Goal: Transaction & Acquisition: Subscribe to service/newsletter

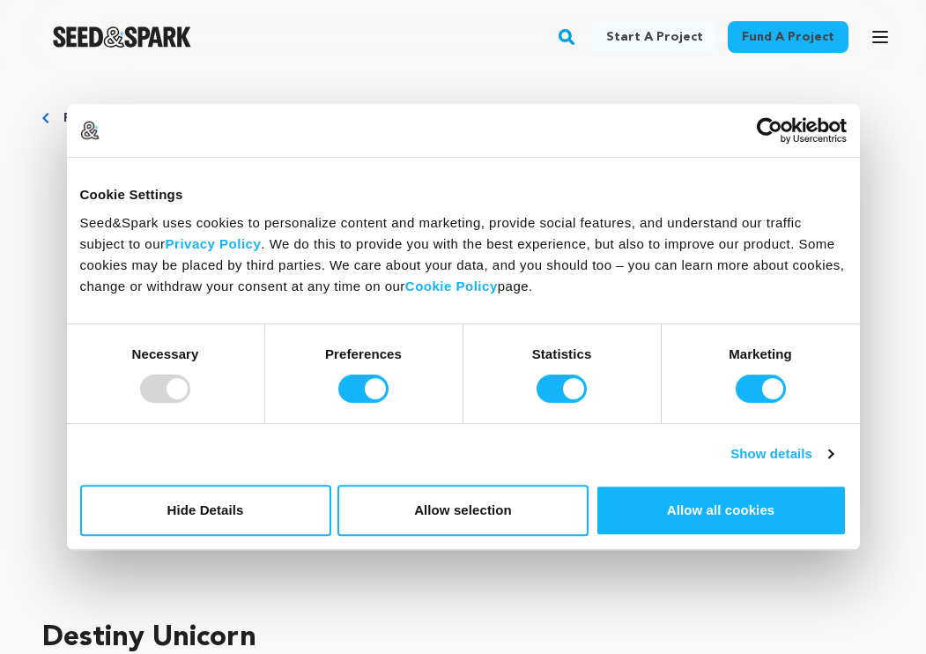
click at [230, 410] on div "Necessary" at bounding box center [166, 373] width 198 height 99
click at [777, 385] on input "Marketing" at bounding box center [760, 388] width 50 height 28
checkbox input "false"
click at [564, 391] on input "Statistics" at bounding box center [561, 388] width 50 height 28
checkbox input "false"
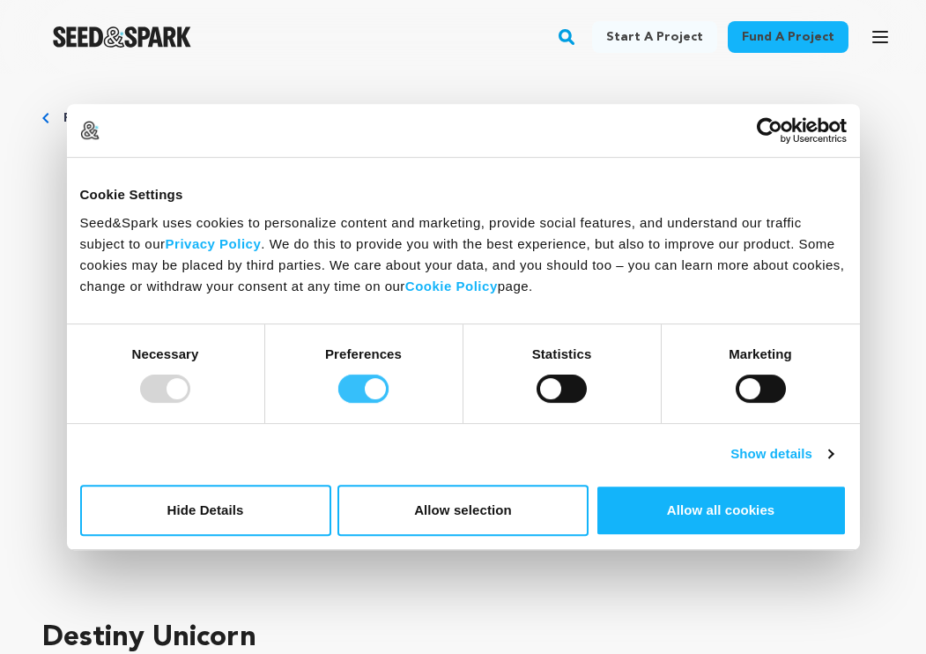
click at [370, 390] on input "Preferences" at bounding box center [363, 388] width 50 height 28
checkbox input "false"
click at [173, 393] on div at bounding box center [165, 388] width 50 height 28
click at [487, 516] on button "Allow selection" at bounding box center [462, 509] width 251 height 51
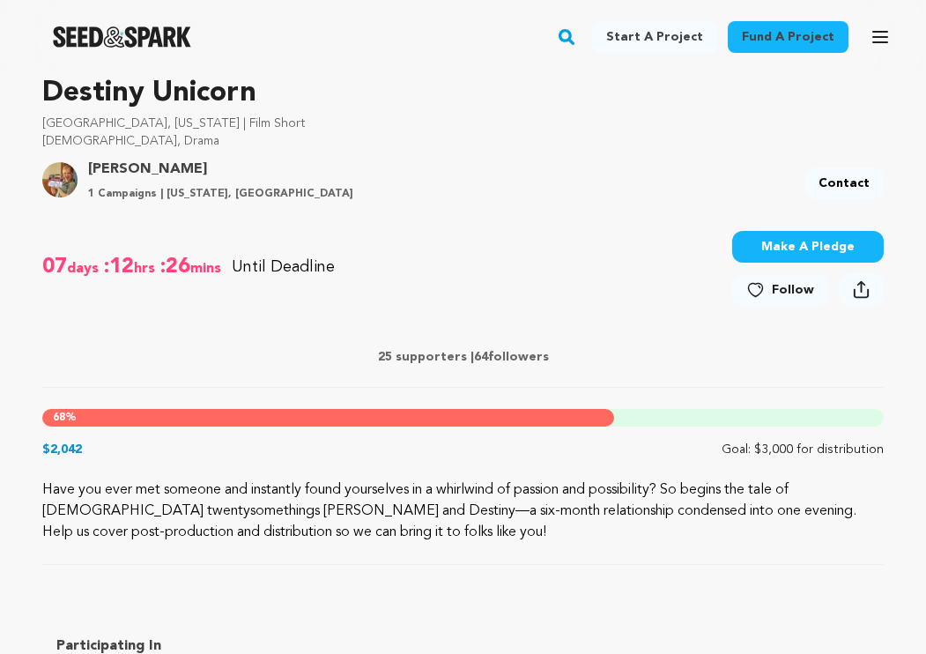
scroll to position [548, 0]
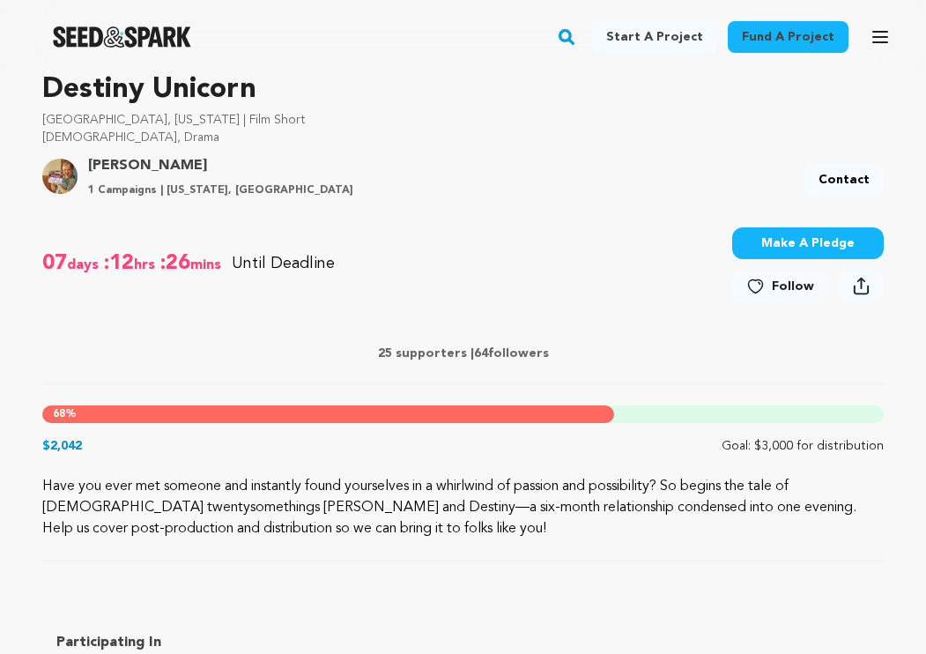
click at [794, 290] on span "Follow" at bounding box center [793, 286] width 42 height 18
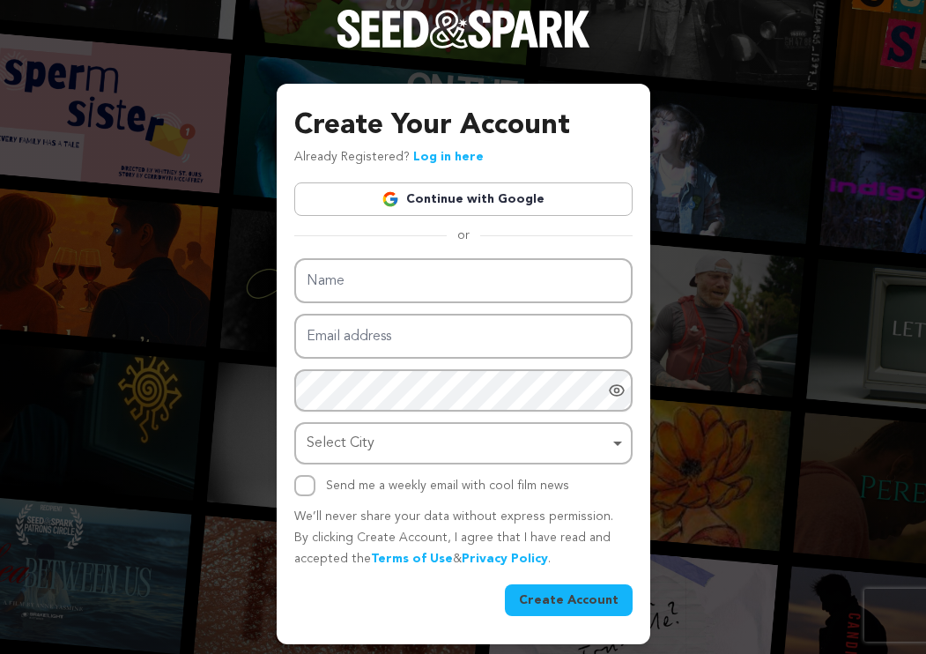
click at [542, 200] on link "Continue with Google" at bounding box center [463, 198] width 338 height 33
